Goal: Find specific page/section: Find specific page/section

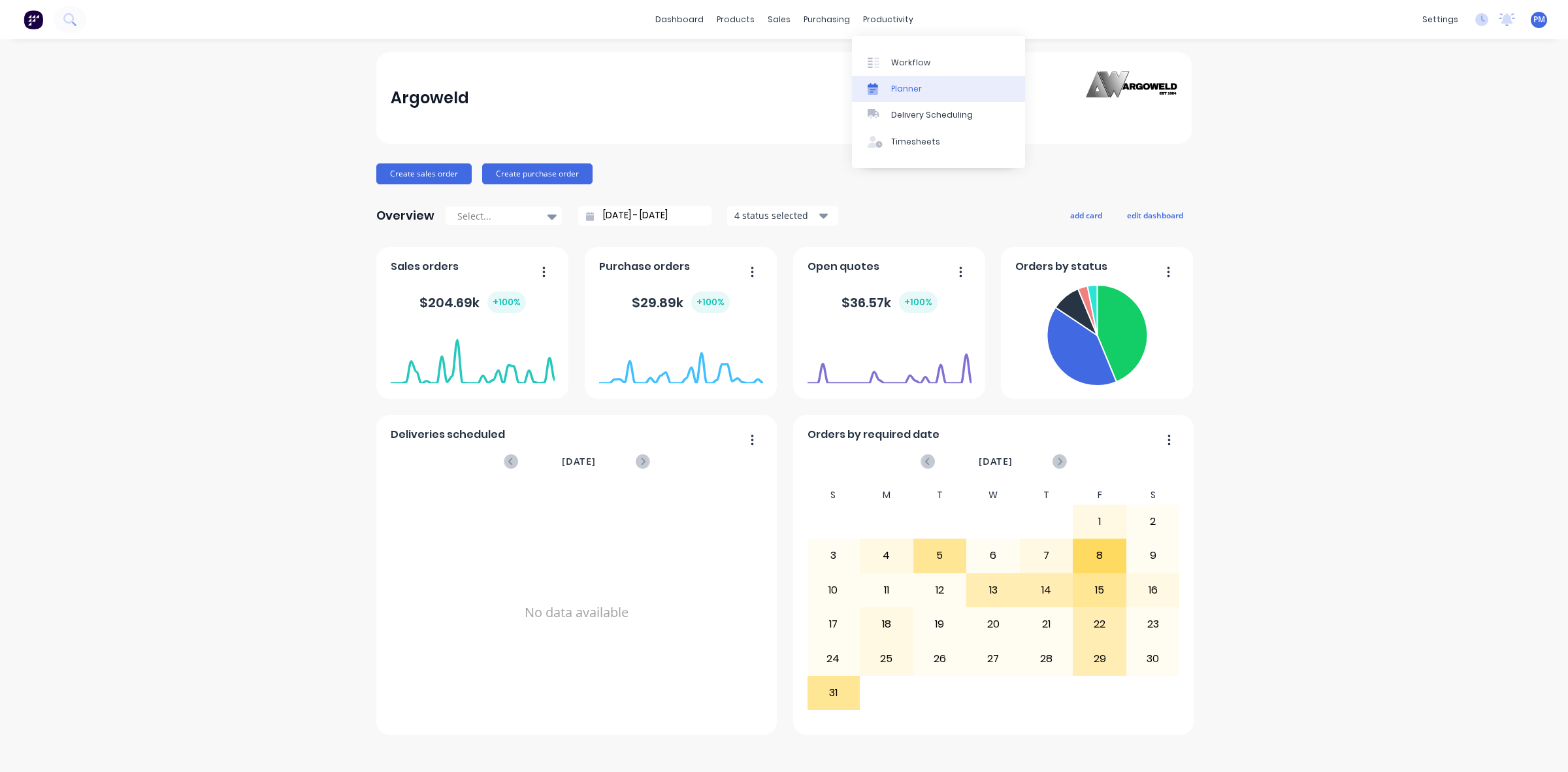
click at [899, 81] on link "Planner" at bounding box center [938, 89] width 173 height 27
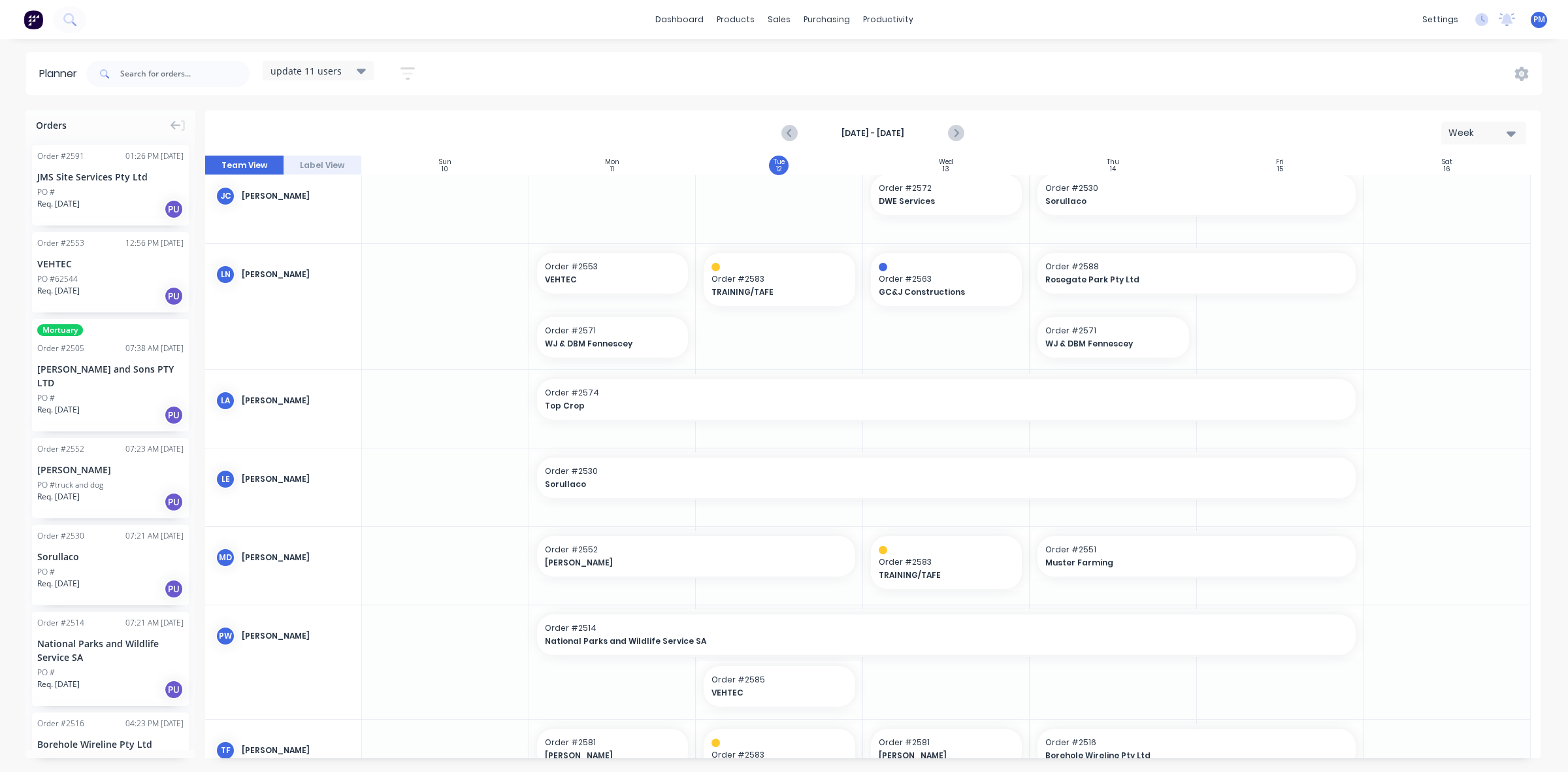
scroll to position [295, 0]
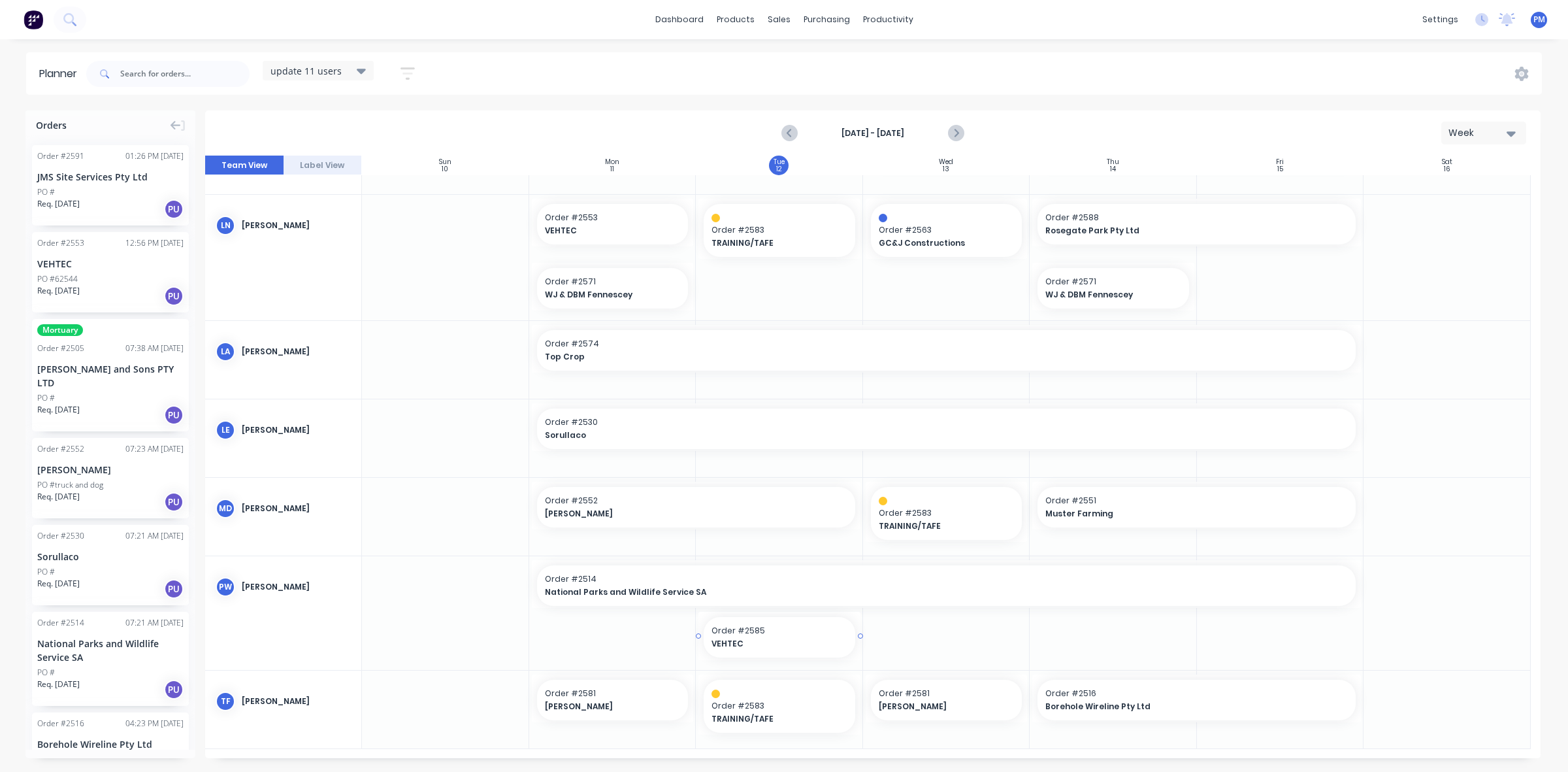
click at [755, 642] on span "VEHTEC" at bounding box center [773, 644] width 123 height 12
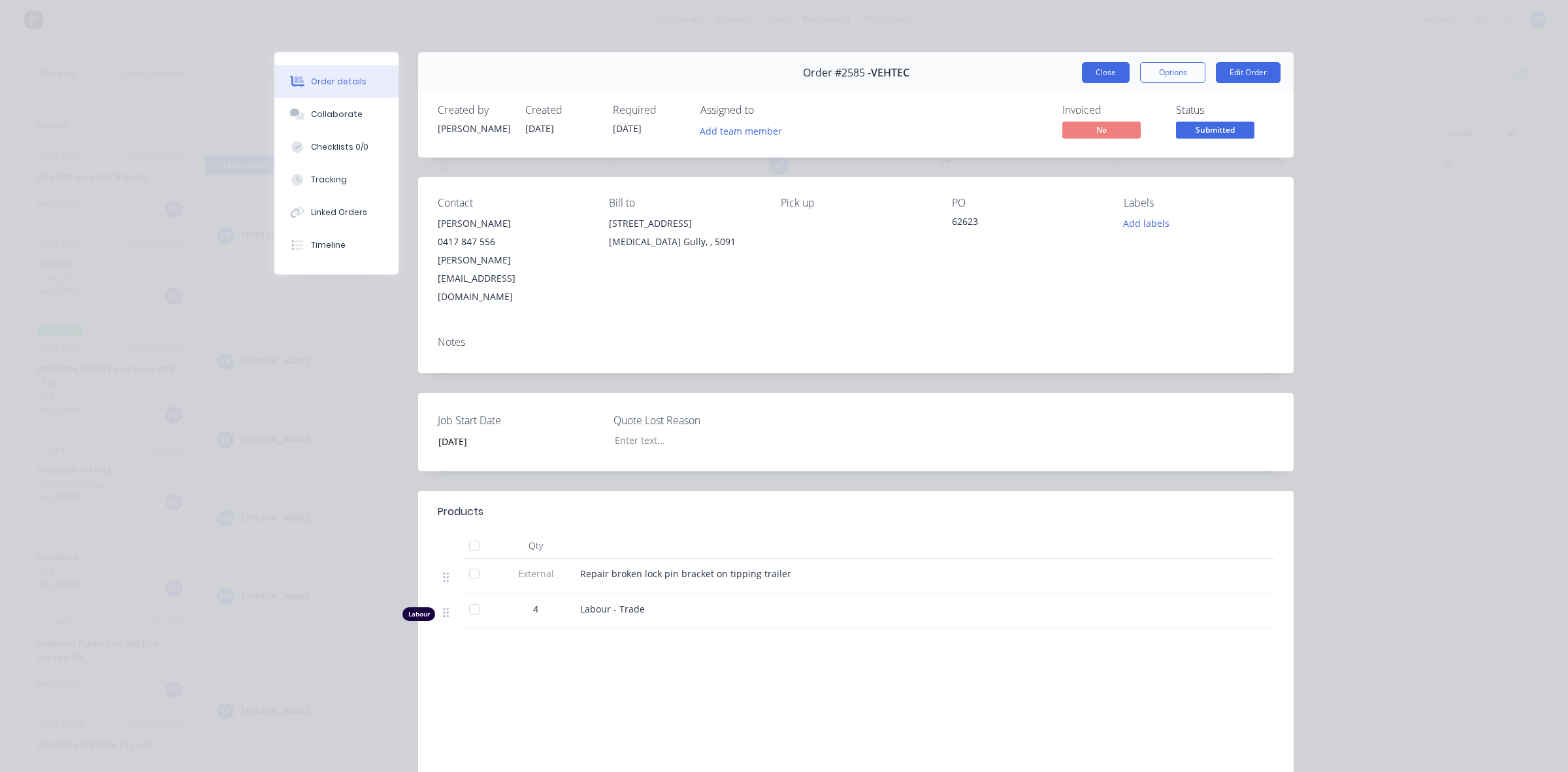
click at [1115, 72] on button "Close" at bounding box center [1106, 72] width 48 height 21
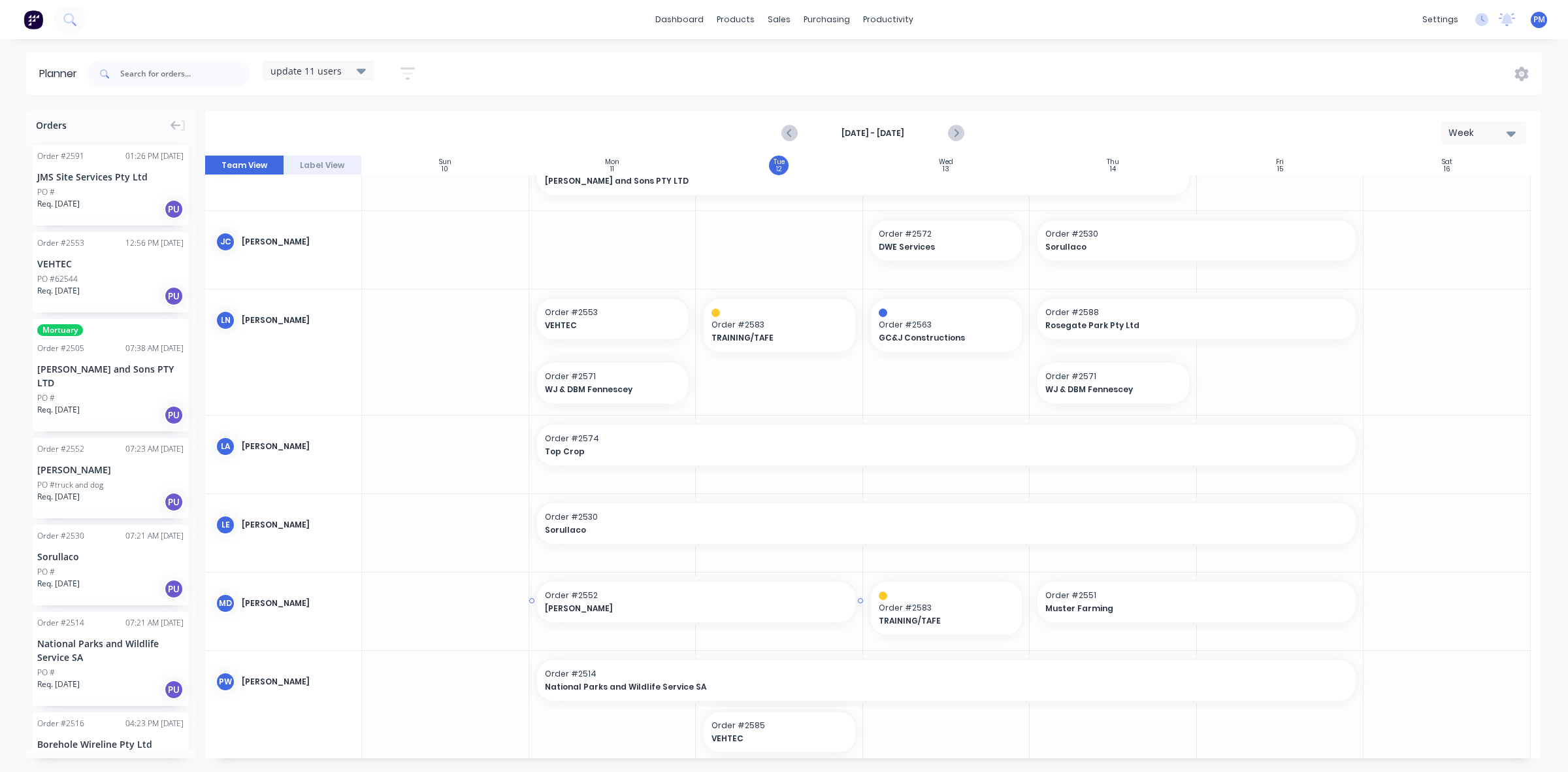
scroll to position [203, 0]
drag, startPoint x: 743, startPoint y: 728, endPoint x: 1093, endPoint y: 274, distance: 573.3
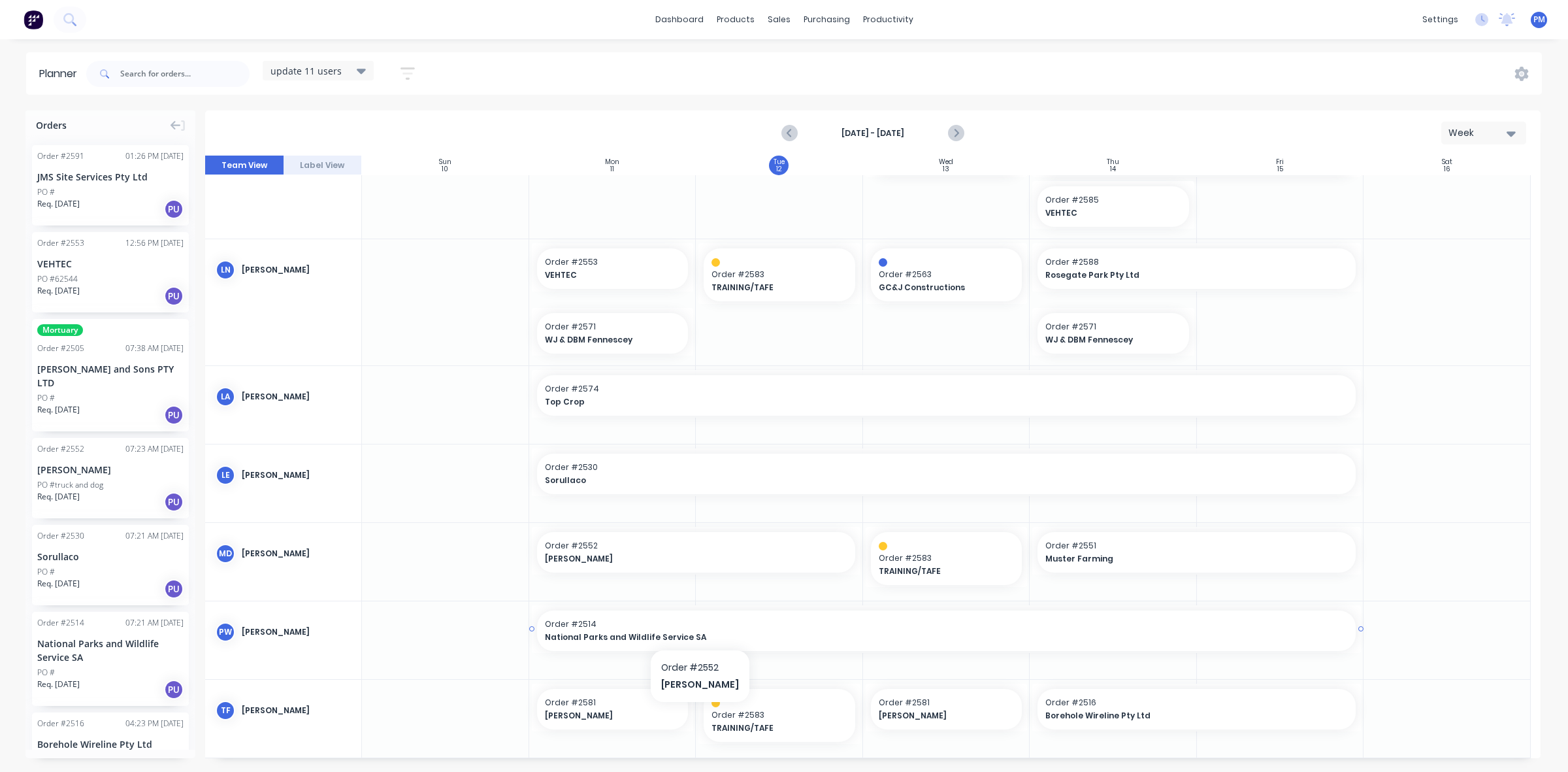
scroll to position [295, 0]
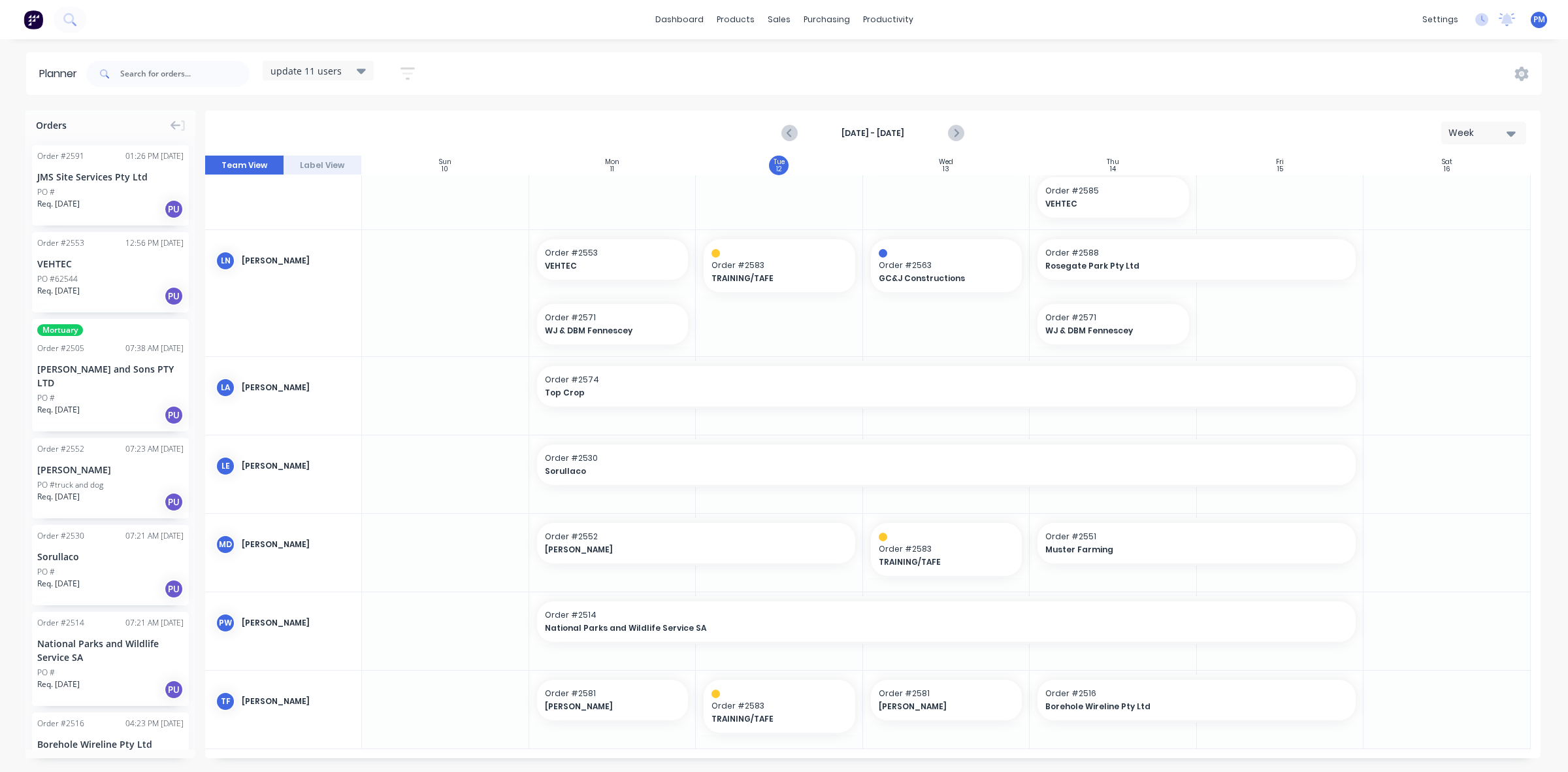
click at [114, 260] on div "VEHTEC" at bounding box center [111, 263] width 146 height 14
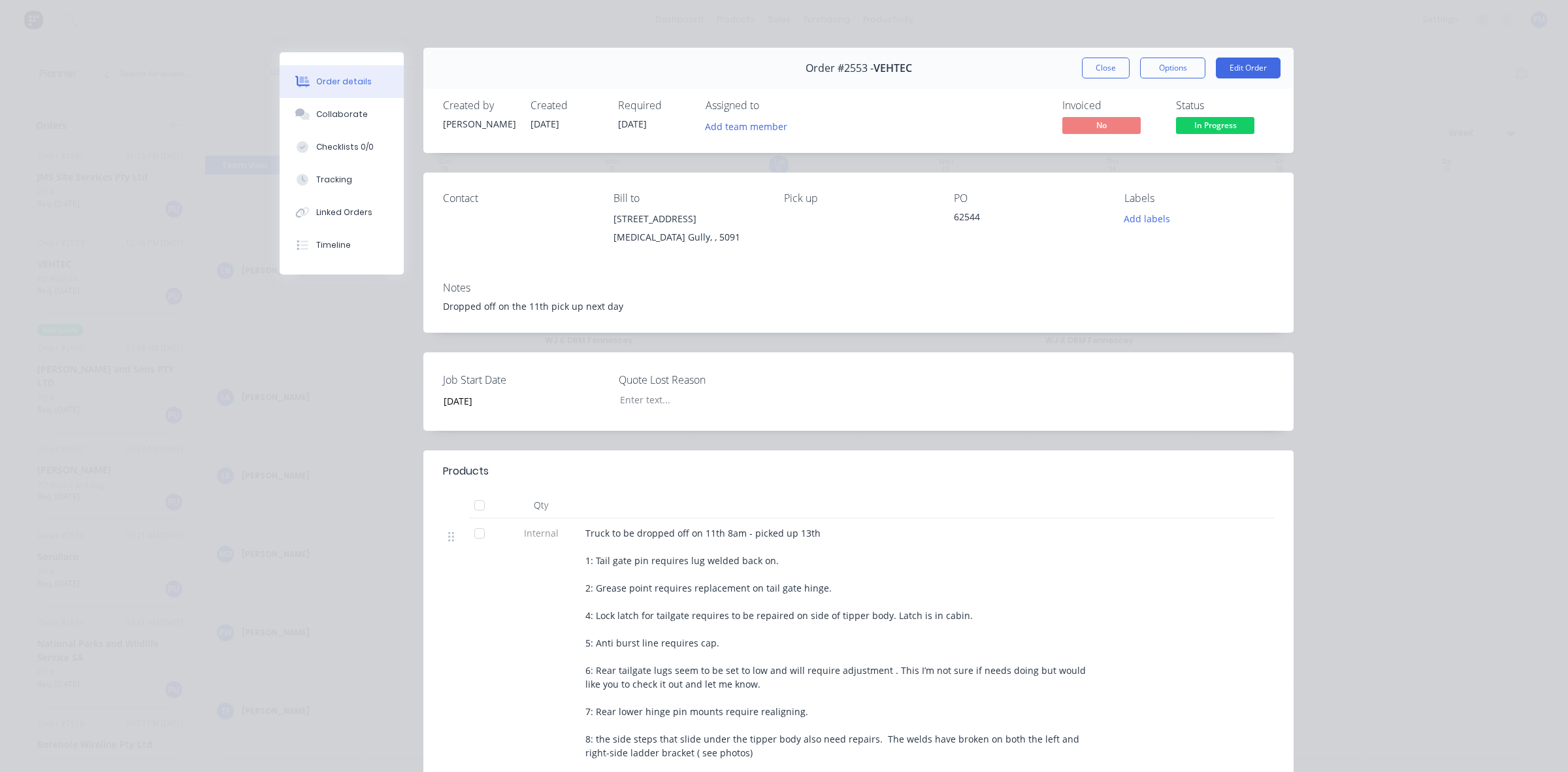
scroll to position [0, 0]
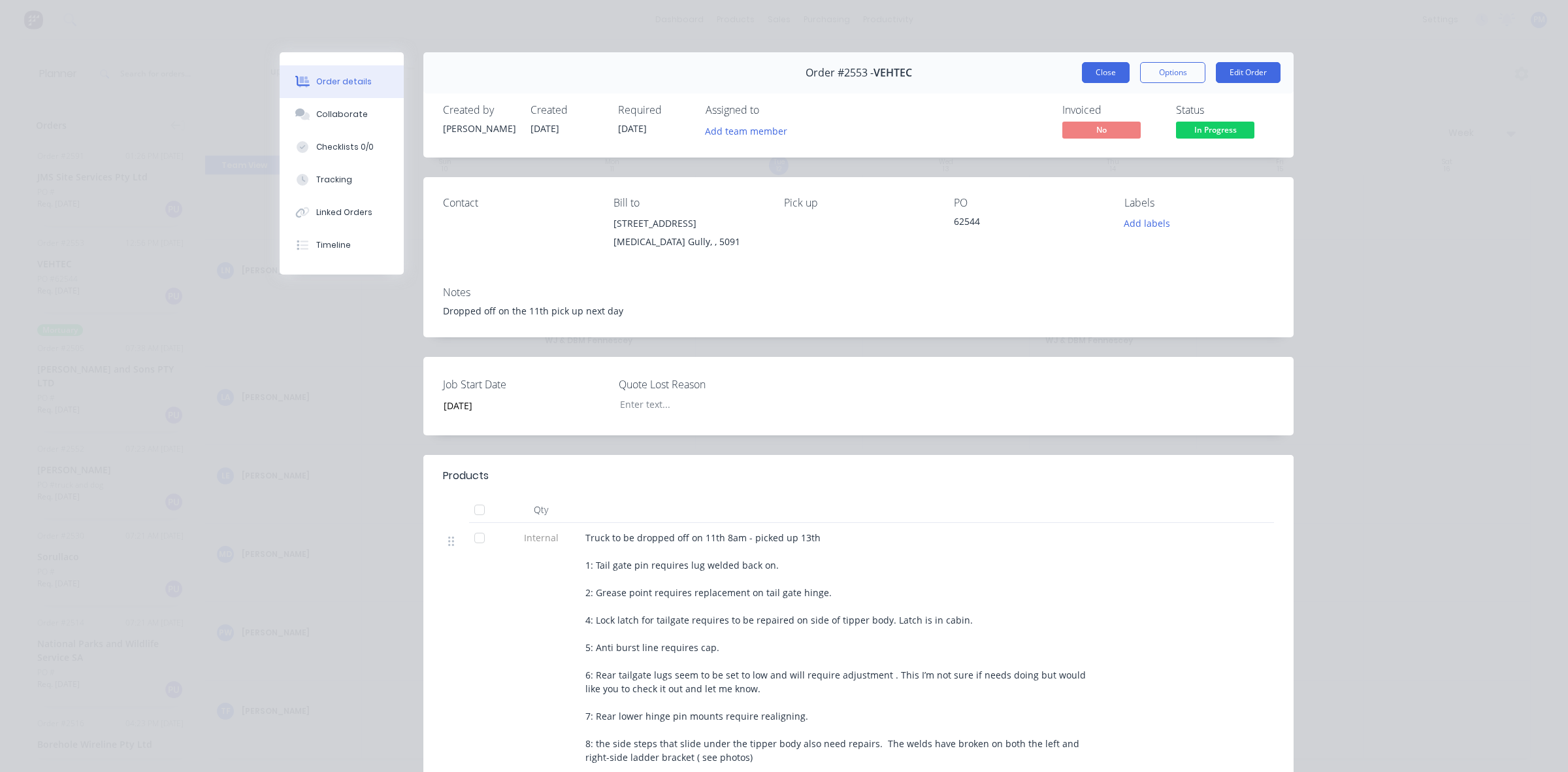
click at [1106, 73] on button "Close" at bounding box center [1106, 72] width 48 height 21
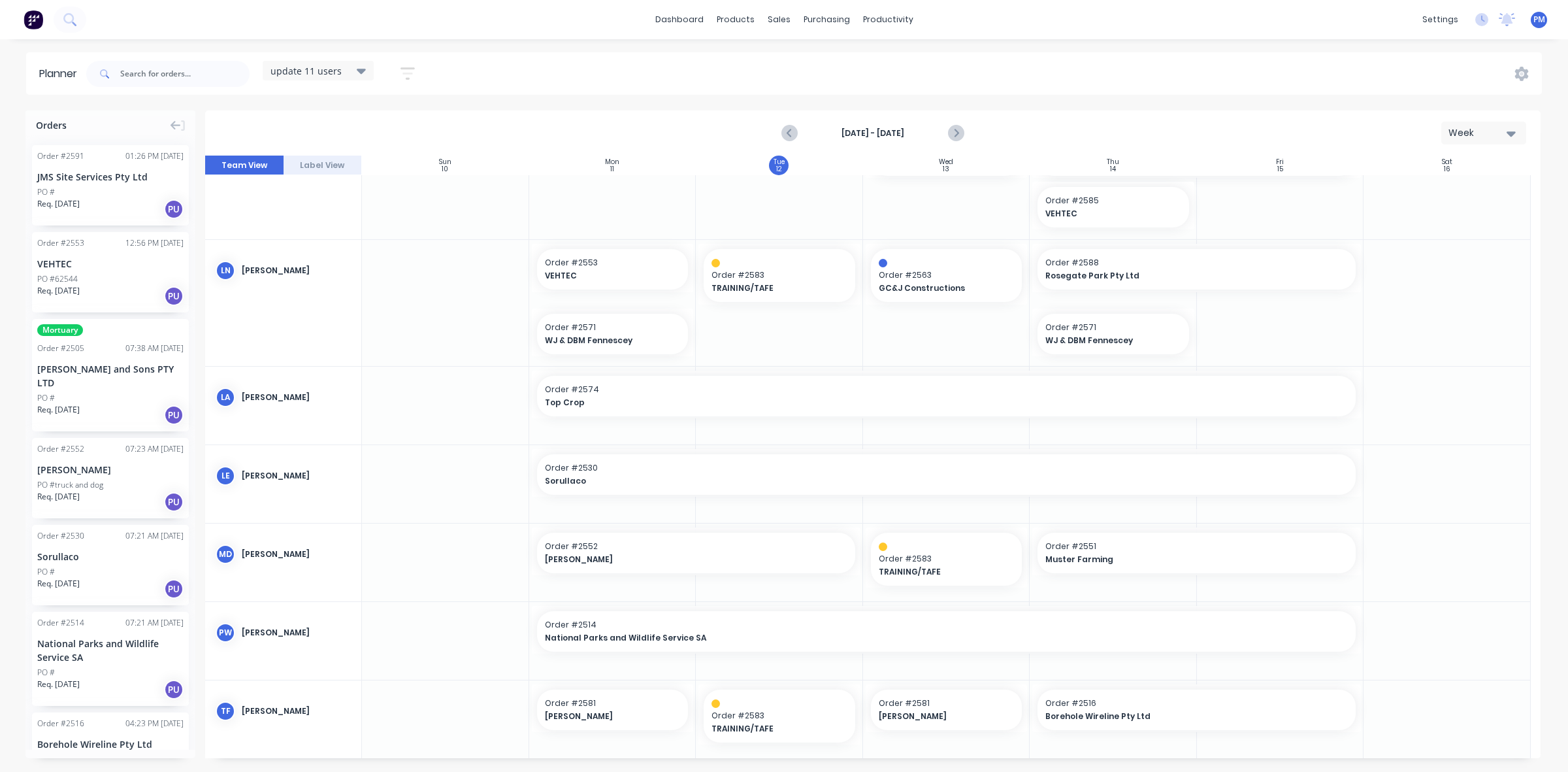
click at [95, 257] on div "VEHTEC" at bounding box center [111, 263] width 146 height 14
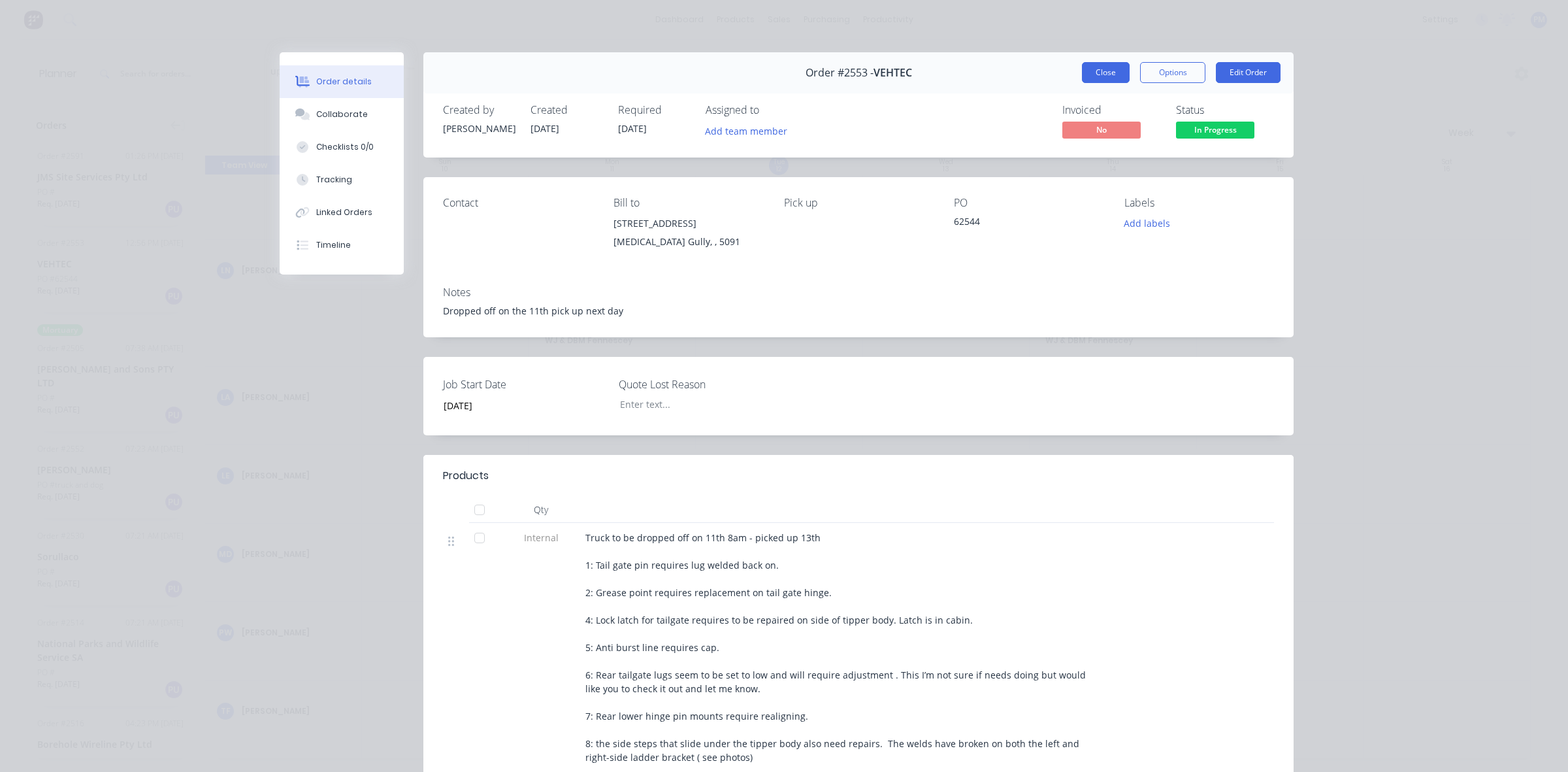
click at [1096, 69] on button "Close" at bounding box center [1106, 72] width 48 height 21
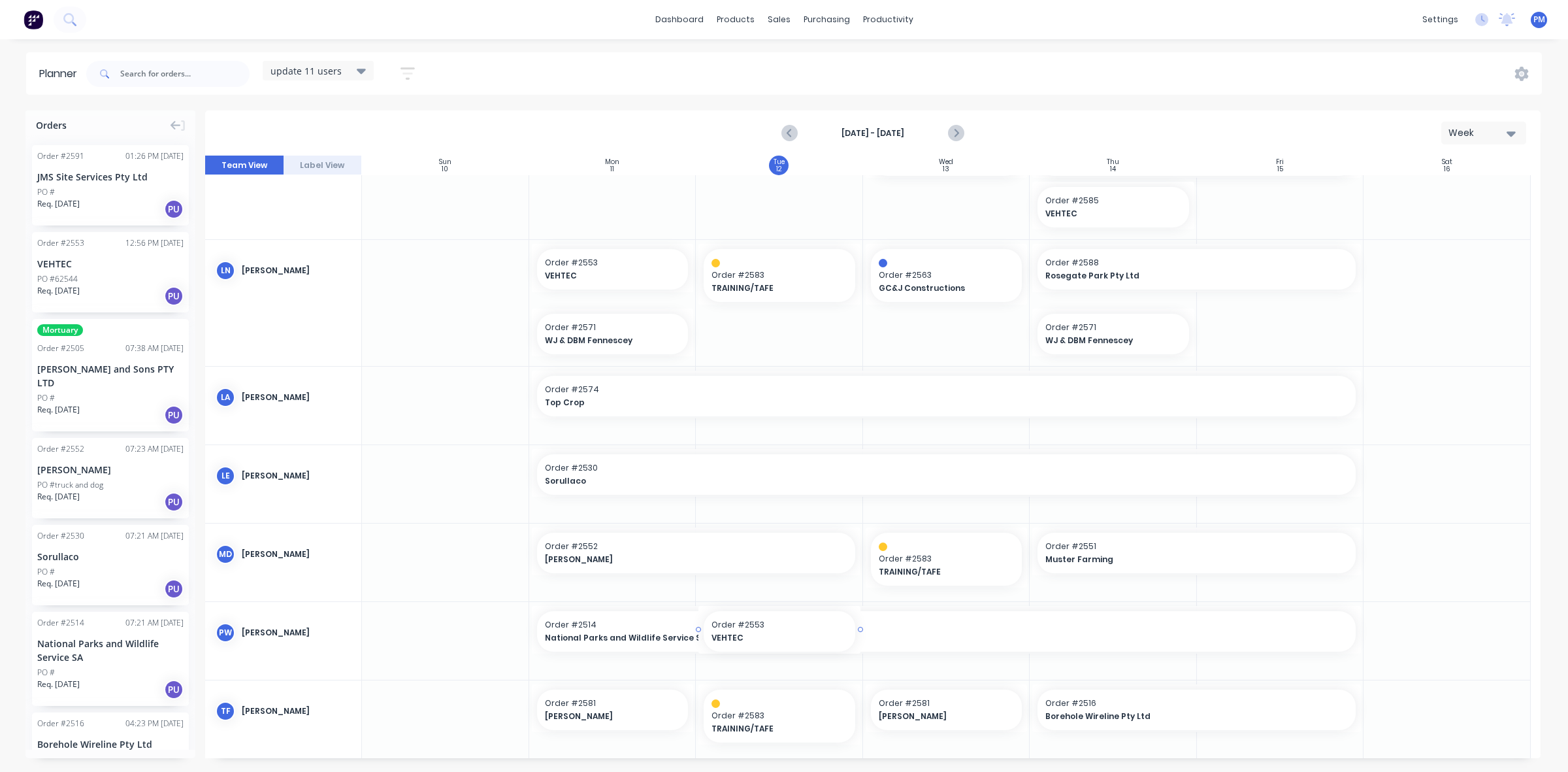
drag, startPoint x: 96, startPoint y: 265, endPoint x: 755, endPoint y: 677, distance: 777.2
